Goal: Task Accomplishment & Management: Complete application form

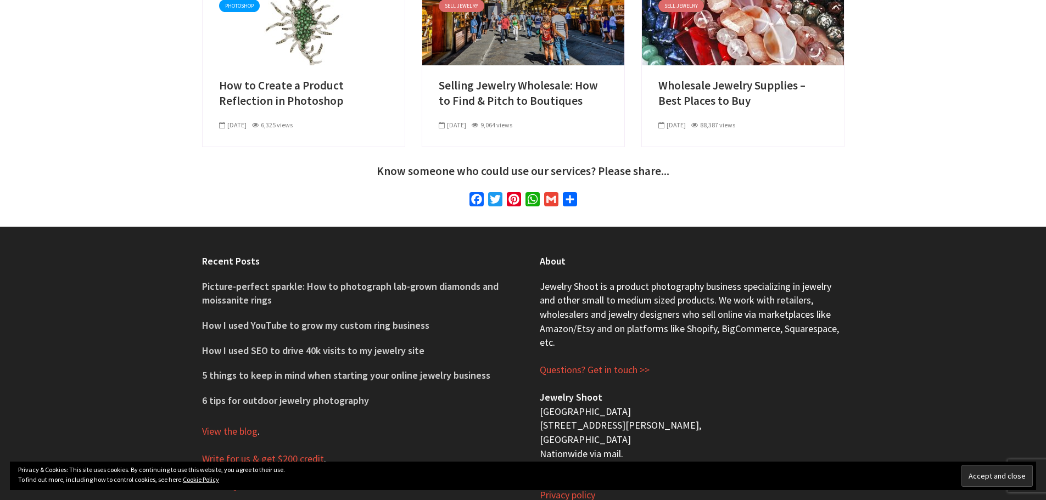
scroll to position [3906, 0]
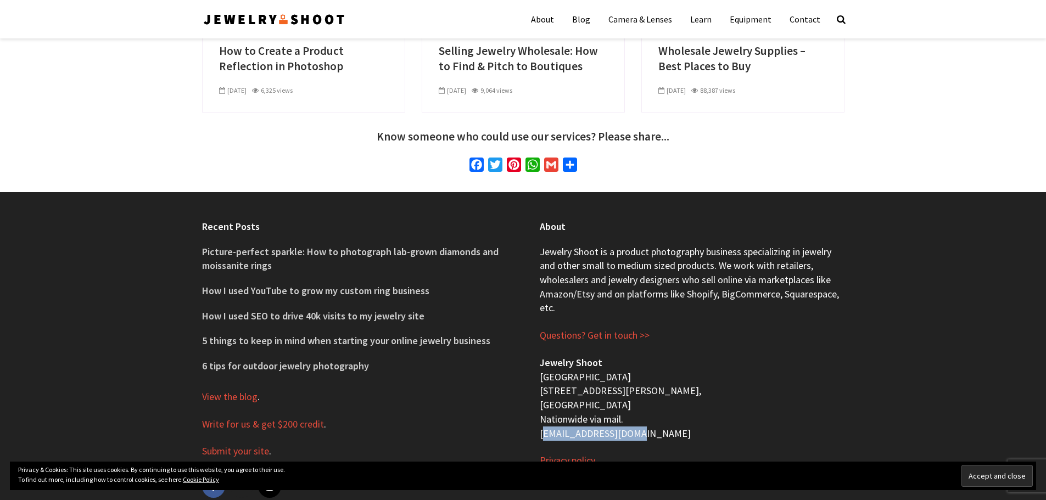
drag, startPoint x: 642, startPoint y: 390, endPoint x: 530, endPoint y: 394, distance: 112.1
click at [530, 394] on div "About Jewelry Shoot is a product photography business specializing in jewelry a…" at bounding box center [692, 360] width 338 height 336
copy p "[EMAIL_ADDRESS][DOMAIN_NAME]"
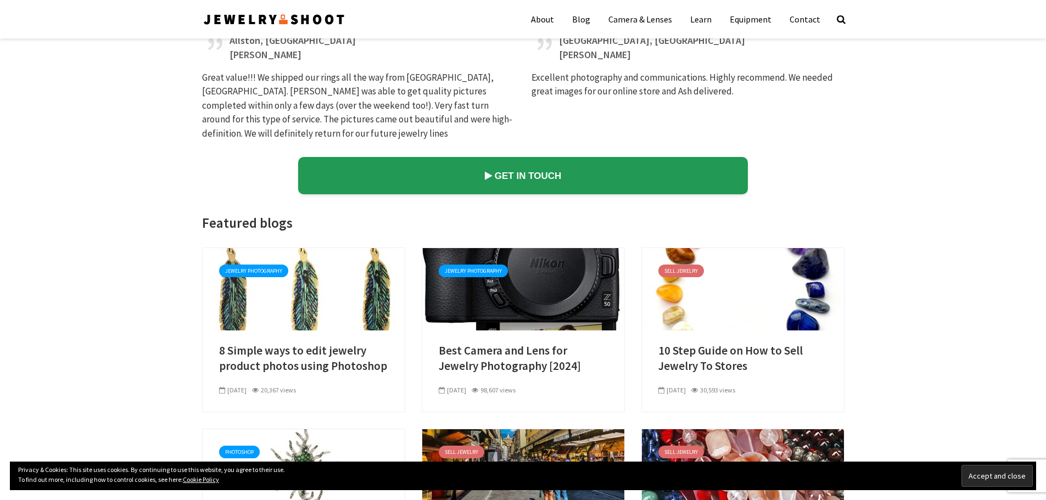
scroll to position [3412, 0]
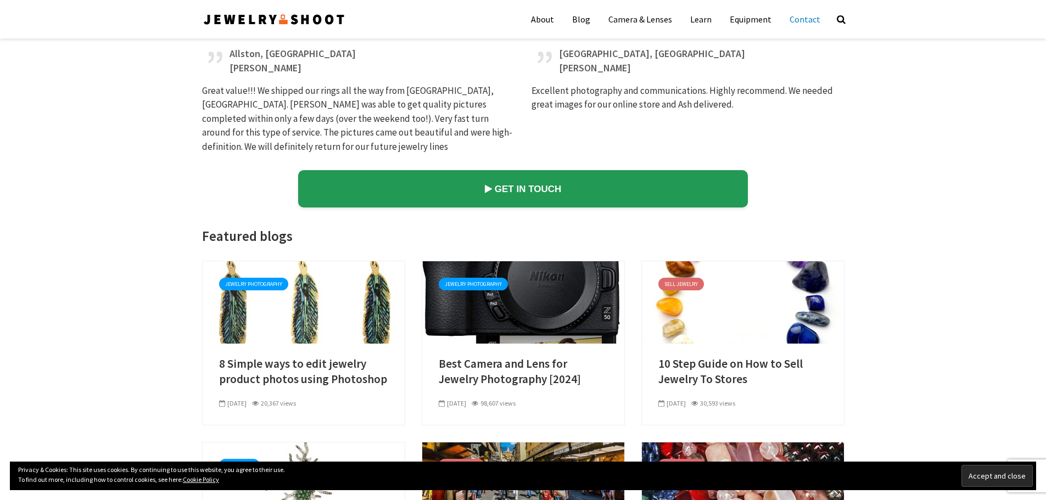
click at [800, 23] on link "Contact" at bounding box center [804, 18] width 47 height 27
click at [801, 17] on link "Contact" at bounding box center [804, 18] width 47 height 27
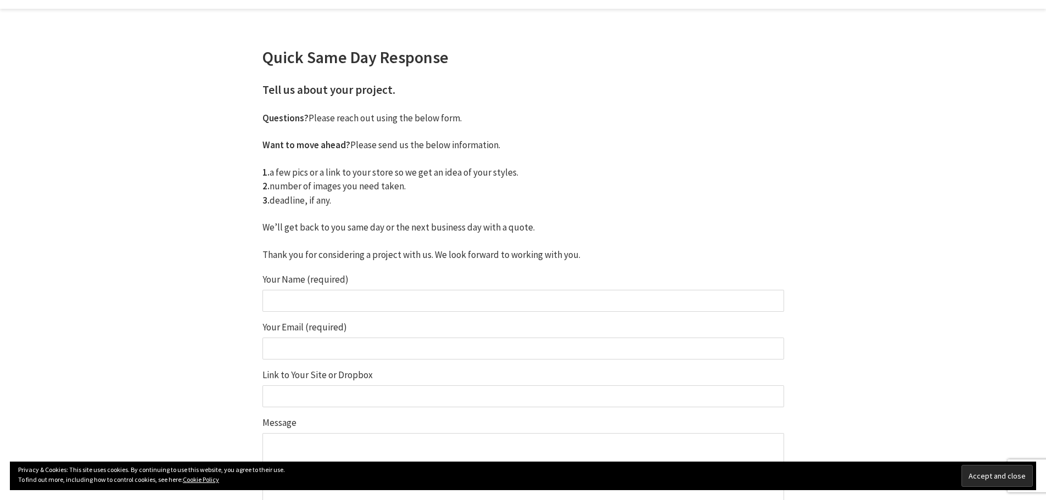
scroll to position [110, 0]
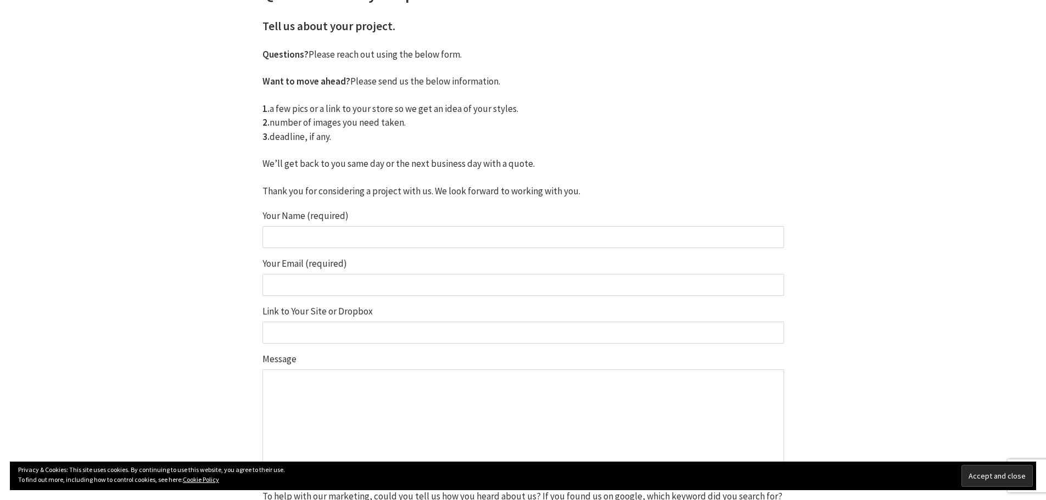
click at [328, 234] on input "Your Name (required)" at bounding box center [523, 237] width 522 height 22
type input "Seam Hossen"
click at [339, 279] on input "Your Email (required)" at bounding box center [523, 285] width 522 height 22
type input "seam@graphicsartssolution.com"
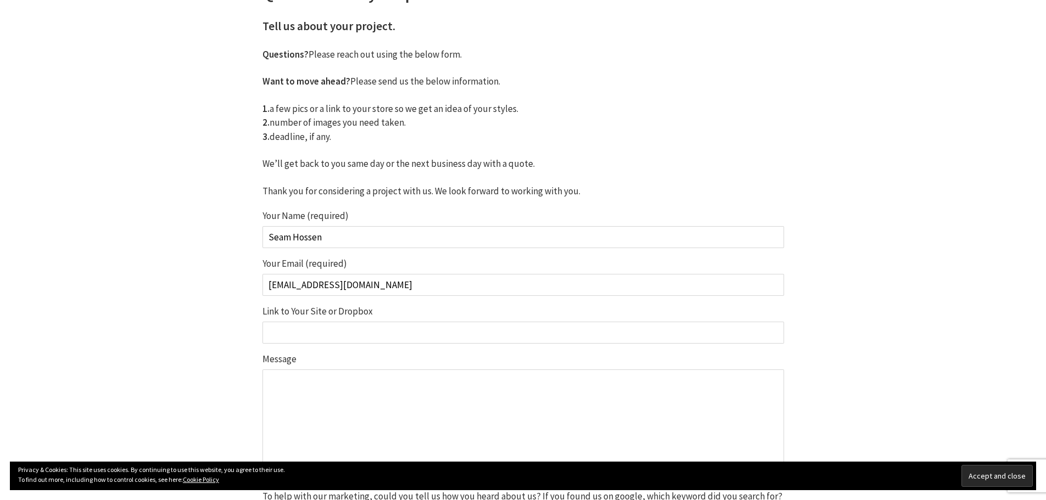
click at [365, 316] on label "Link to Your Site or Dropbox" at bounding box center [523, 325] width 522 height 37
click at [365, 322] on input "Link to Your Site or Dropbox" at bounding box center [523, 333] width 522 height 22
click at [359, 327] on input "Link to Your Site or Dropbox" at bounding box center [523, 333] width 522 height 22
click at [367, 330] on input "Link to Your Site or Dropbox" at bounding box center [523, 333] width 522 height 22
click at [366, 330] on input "Link to Your Site or Dropbox" at bounding box center [523, 333] width 522 height 22
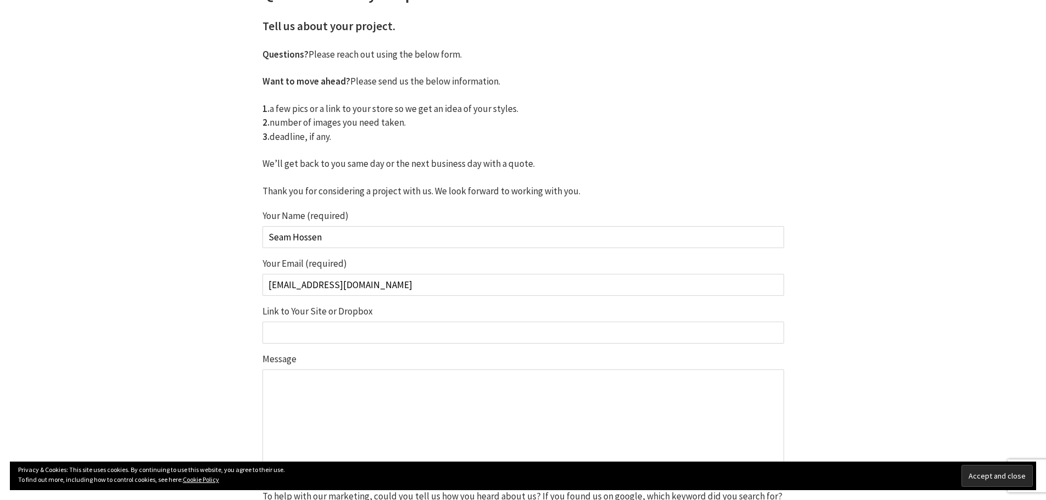
click at [366, 330] on input "Link to Your Site or Dropbox" at bounding box center [523, 333] width 522 height 22
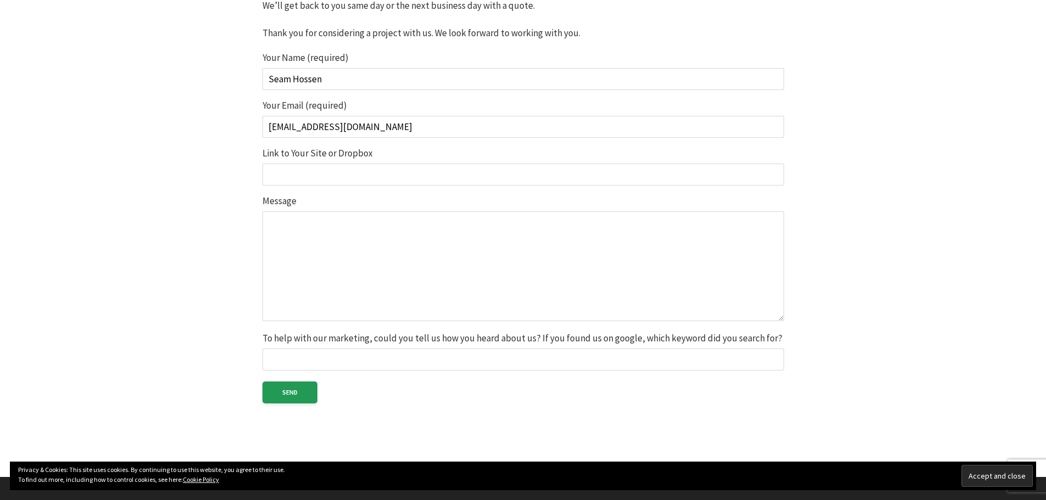
scroll to position [274, 0]
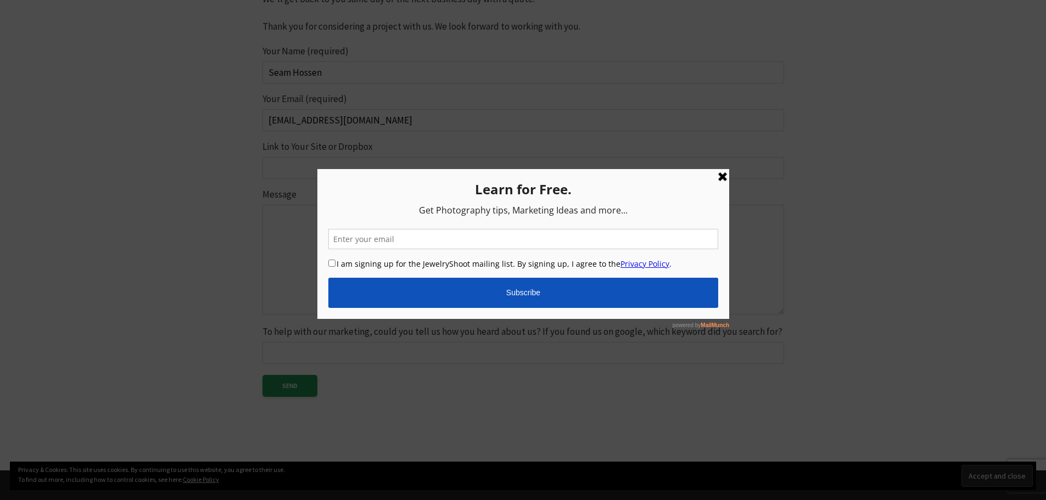
click at [725, 175] on link at bounding box center [721, 176] width 13 height 13
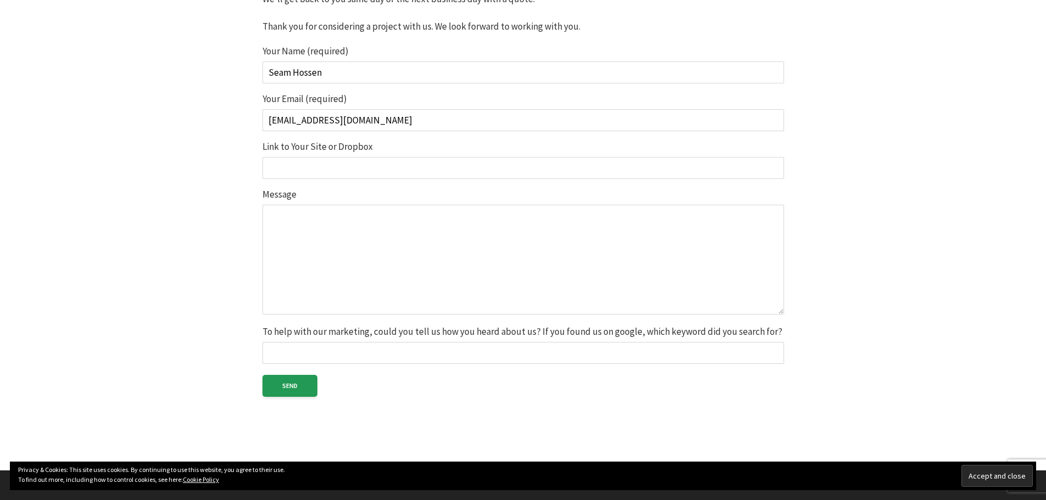
click at [286, 173] on input "Link to Your Site or Dropbox" at bounding box center [523, 168] width 522 height 22
paste input "https://graphicsartssolution.com/"
type input "https://graphicsartssolution.com/"
click at [310, 236] on textarea "Message" at bounding box center [523, 260] width 522 height 110
paste textarea "Hi, We’re an experienced team at Graphics Arts Solution, specializing in jewelr…"
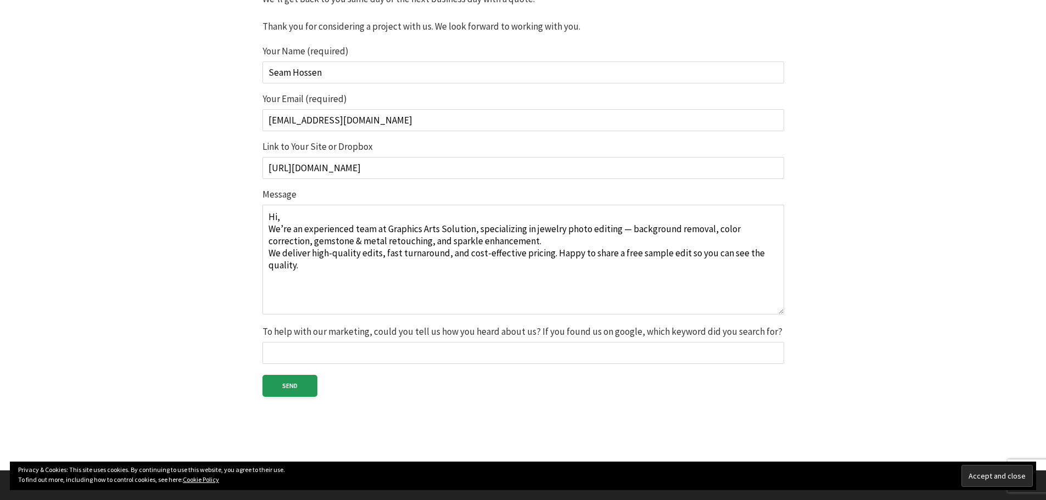
click at [298, 211] on textarea "Hi, We’re an experienced team at Graphics Arts Solution, specializing in jewelr…" at bounding box center [523, 260] width 522 height 110
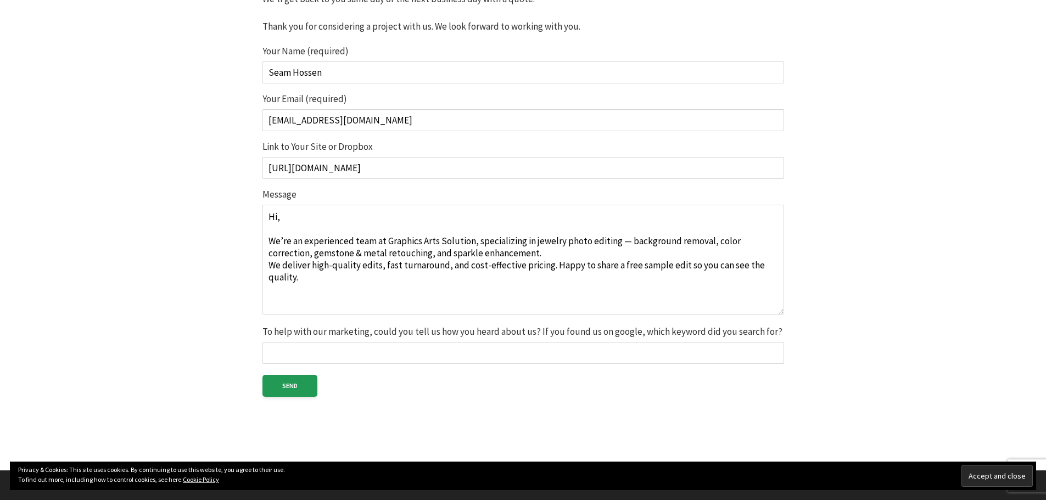
click at [546, 259] on textarea "Hi, We’re an experienced team at Graphics Arts Solution, specializing in jewelr…" at bounding box center [523, 260] width 522 height 110
click at [515, 254] on textarea "Hi, We’re an experienced team at Graphics Arts Solution, specializing in jewelr…" at bounding box center [523, 260] width 522 height 110
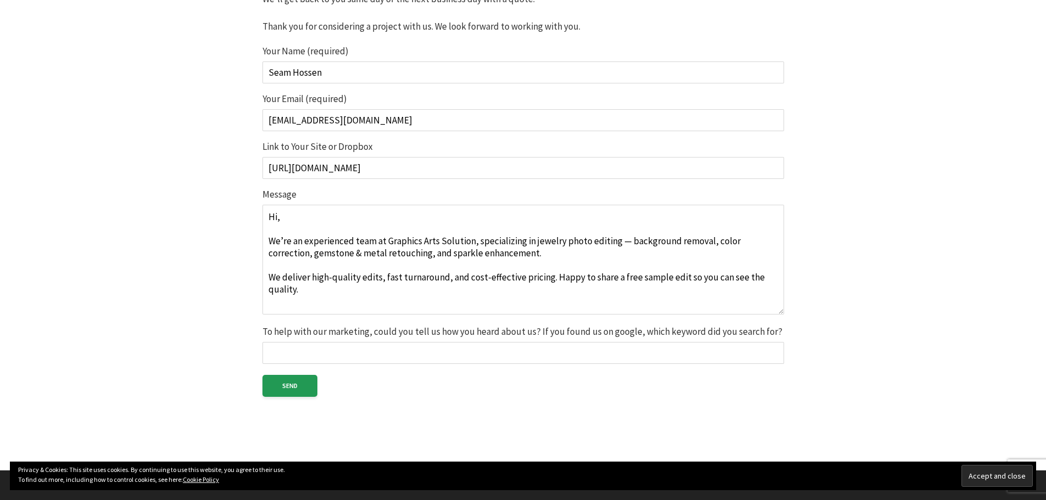
scroll to position [329, 0]
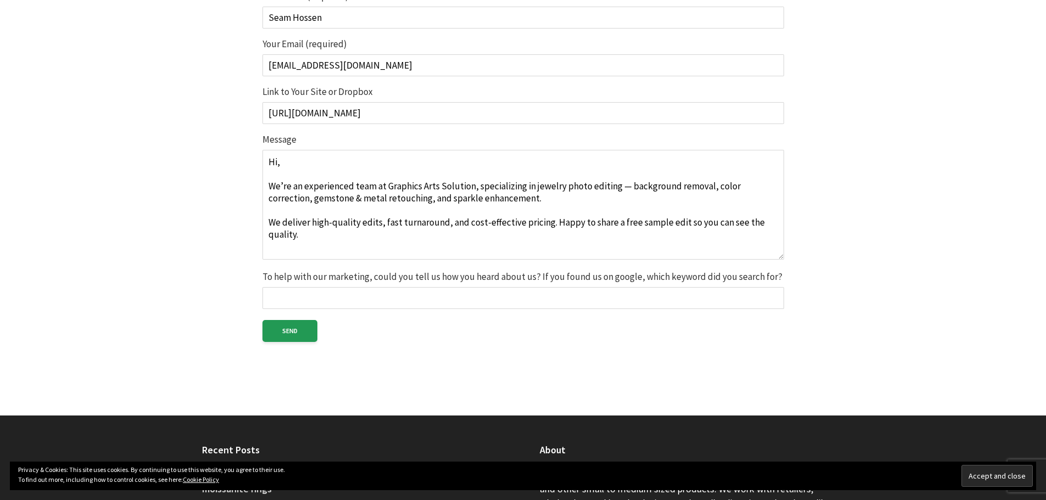
type textarea "Hi, We’re an experienced team at Graphics Arts Solution, specializing in jewelr…"
click at [341, 302] on input "To help with our marketing, could you tell us how you heard about us? If you fo…" at bounding box center [523, 298] width 522 height 22
type input "Google search"
click at [293, 328] on input "Send" at bounding box center [289, 331] width 55 height 22
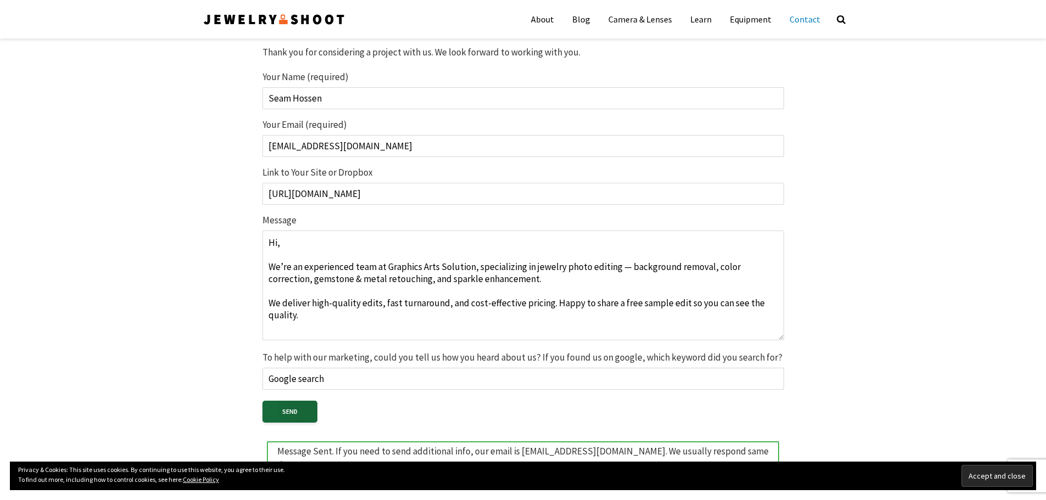
scroll to position [0, 0]
